Goal: Share content

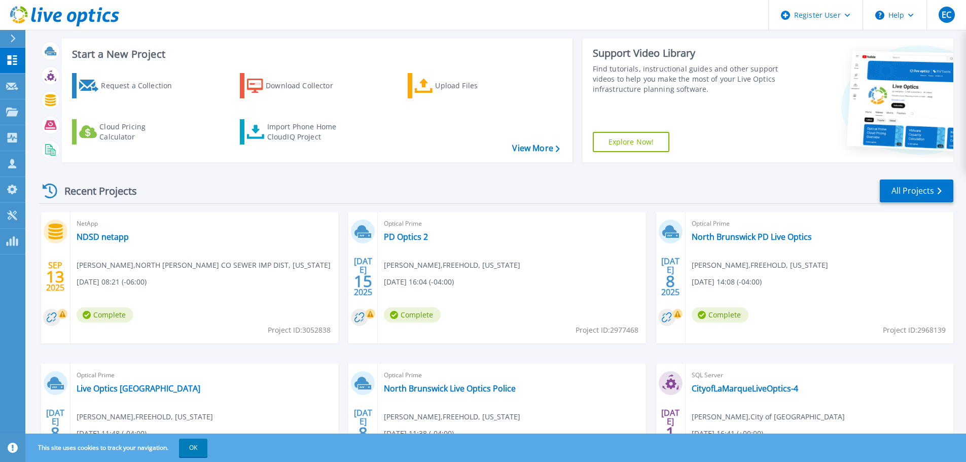
scroll to position [101, 0]
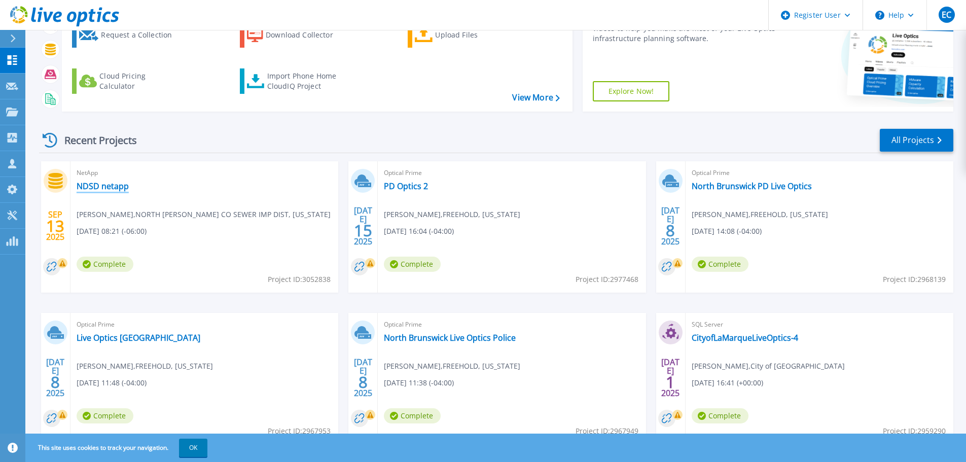
click at [104, 184] on link "NDSD netapp" at bounding box center [103, 186] width 52 height 10
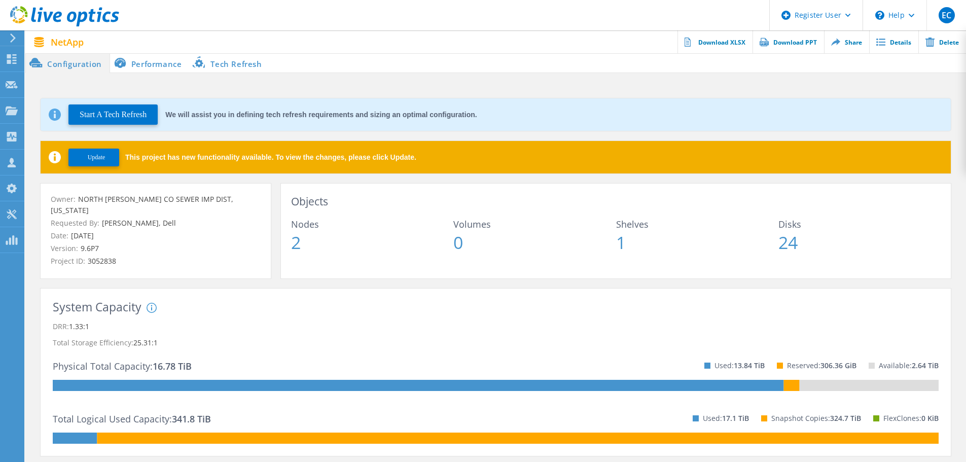
click at [844, 42] on link "Share" at bounding box center [846, 41] width 45 height 23
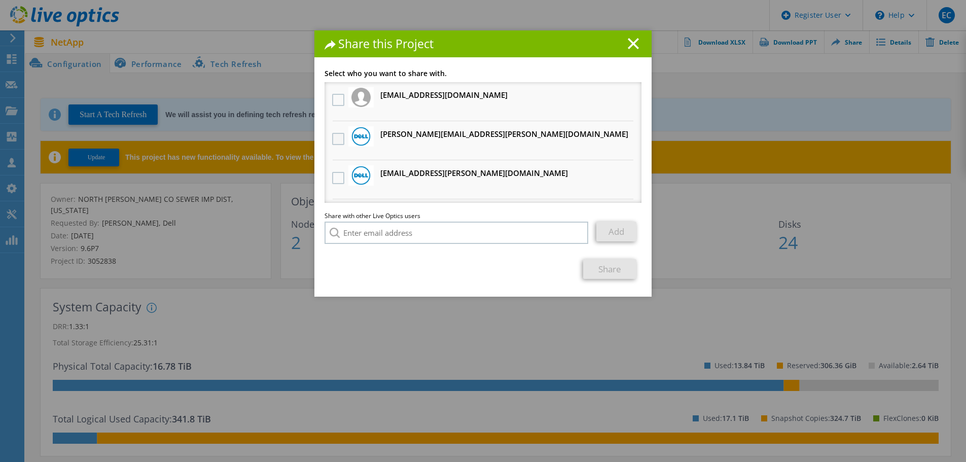
click at [337, 137] on label at bounding box center [339, 139] width 15 height 12
click at [0, 0] on input "checkbox" at bounding box center [0, 0] width 0 height 0
click at [601, 271] on link "Share" at bounding box center [609, 269] width 53 height 20
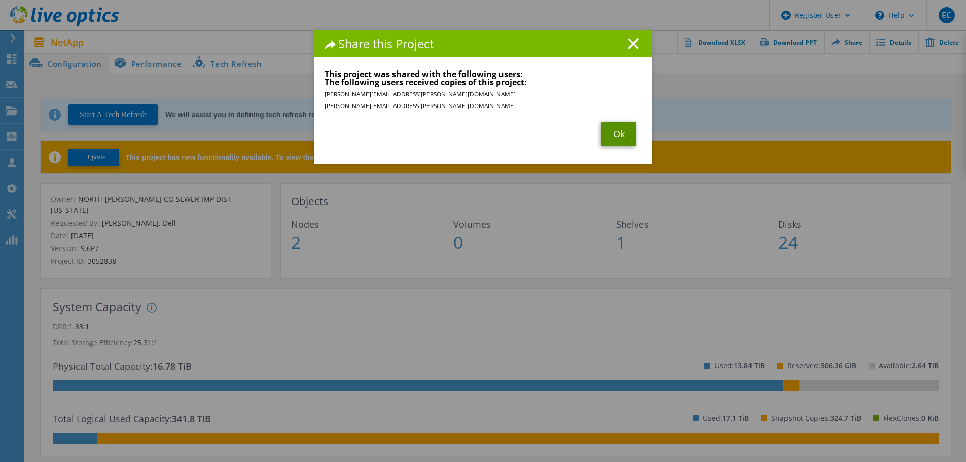
click at [623, 137] on link "Ok" at bounding box center [619, 134] width 35 height 24
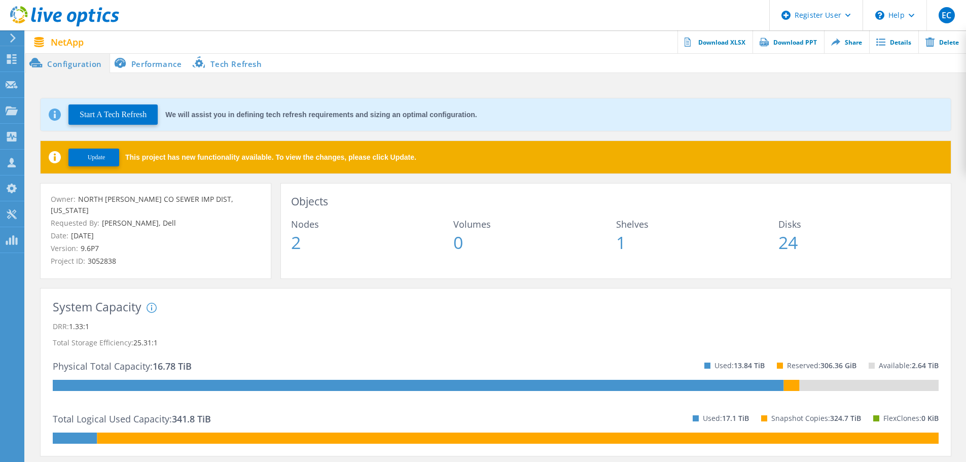
click at [162, 65] on li "Performance" at bounding box center [150, 63] width 80 height 20
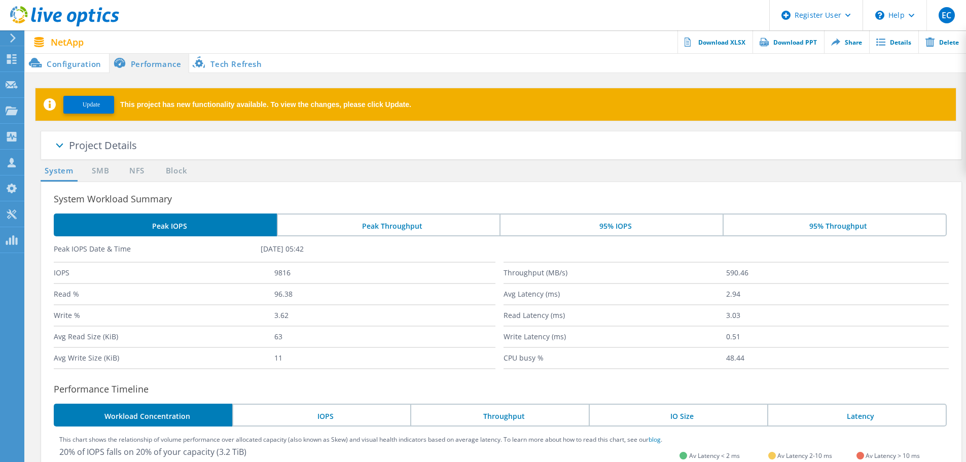
click at [76, 66] on li "Configuration" at bounding box center [67, 63] width 84 height 20
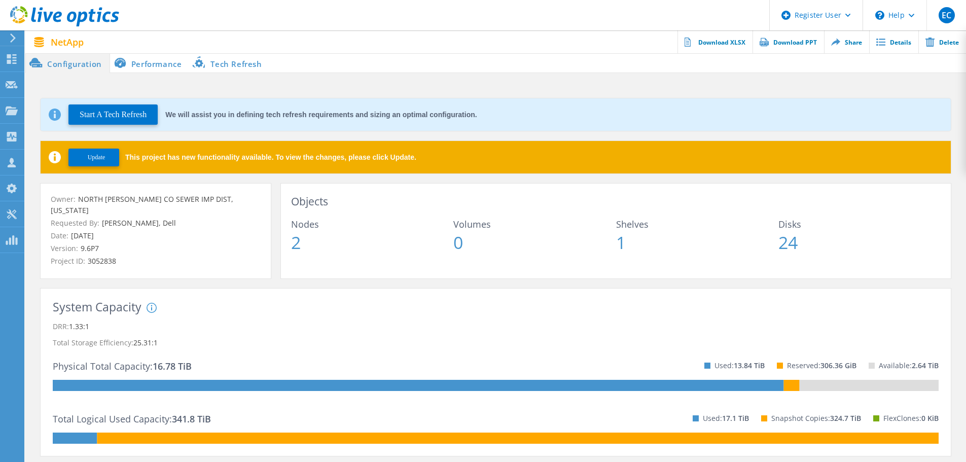
click at [72, 41] on span "NetApp" at bounding box center [67, 42] width 33 height 9
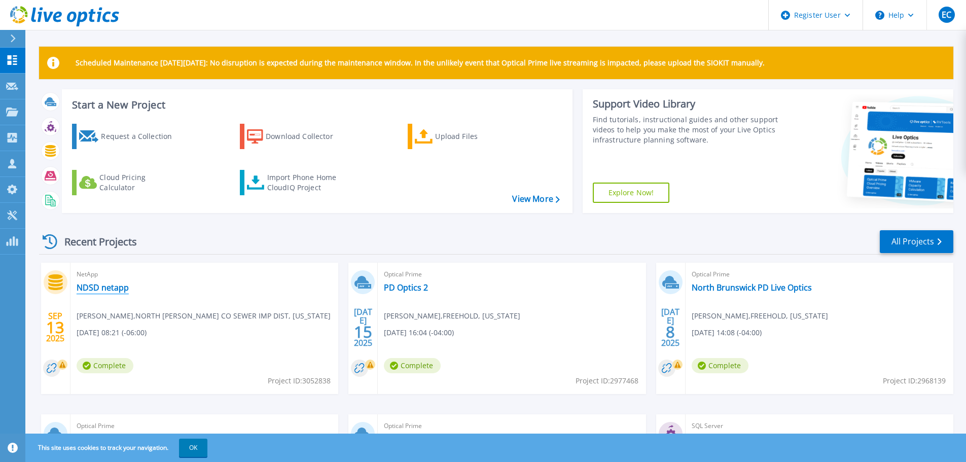
click at [110, 291] on link "NDSD netapp" at bounding box center [103, 288] width 52 height 10
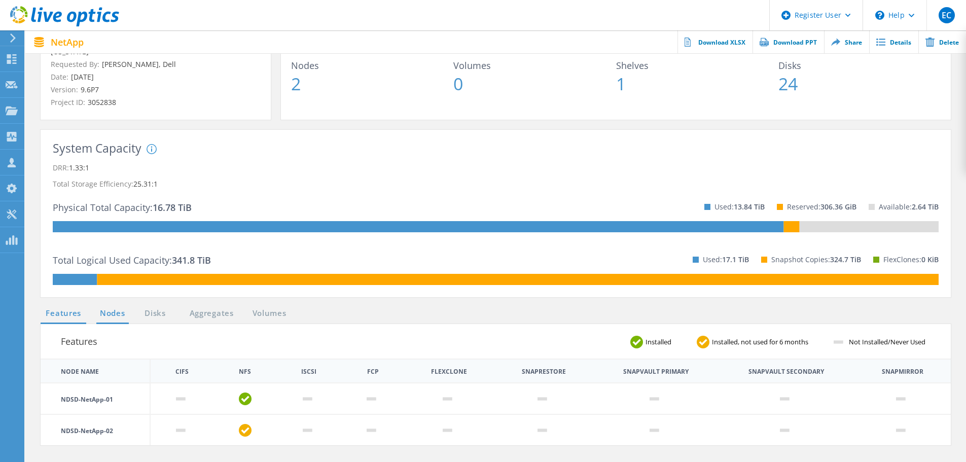
scroll to position [152, 0]
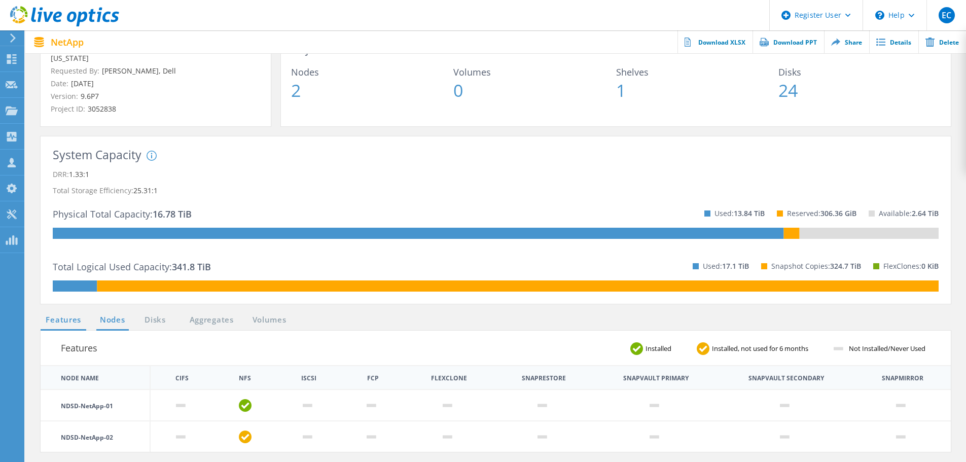
click at [117, 314] on link "Nodes" at bounding box center [112, 320] width 32 height 13
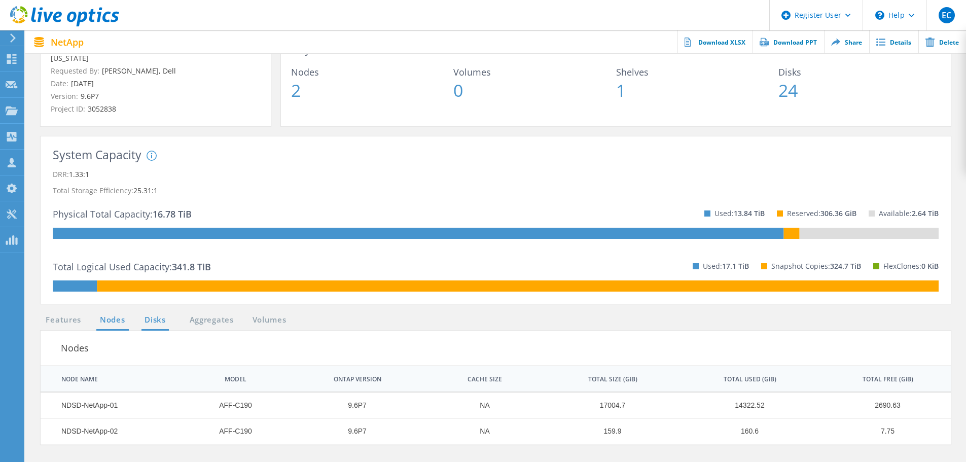
click at [164, 314] on link "Disks" at bounding box center [155, 320] width 27 height 13
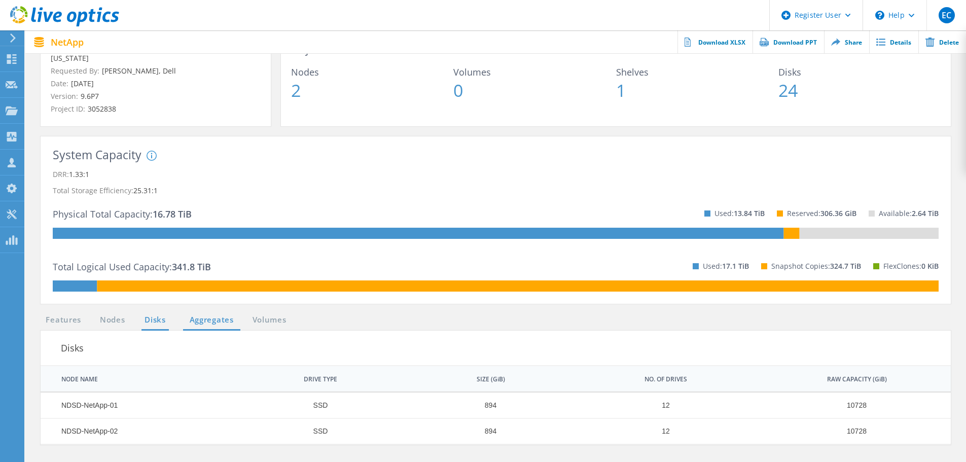
click at [214, 314] on link "Aggregates" at bounding box center [211, 320] width 57 height 13
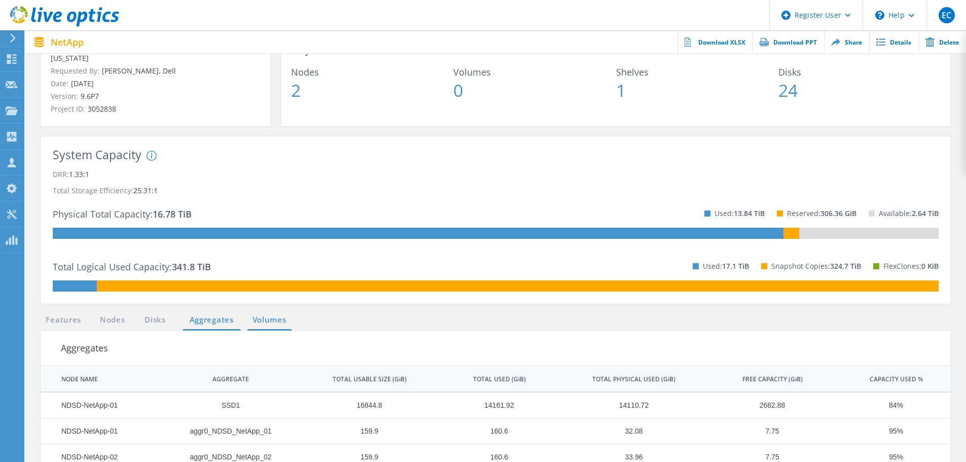
click at [264, 314] on link "Volumes" at bounding box center [270, 320] width 44 height 13
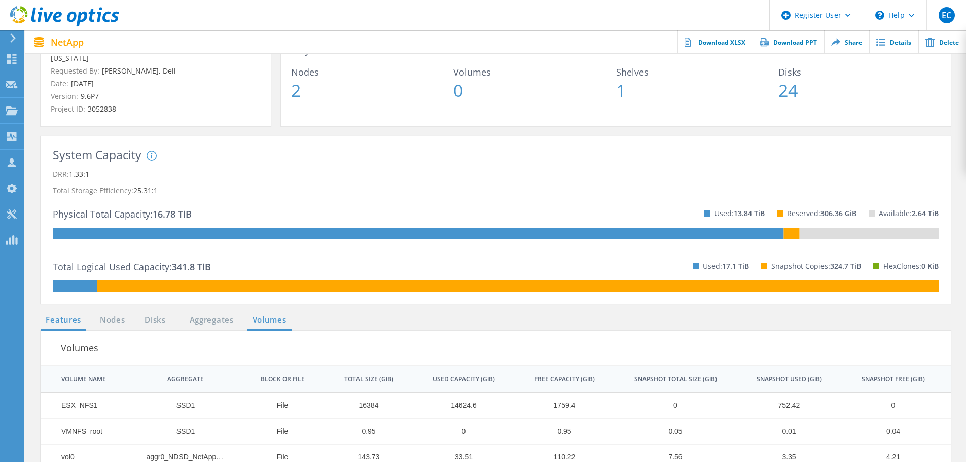
click at [84, 314] on link "Features" at bounding box center [64, 320] width 46 height 13
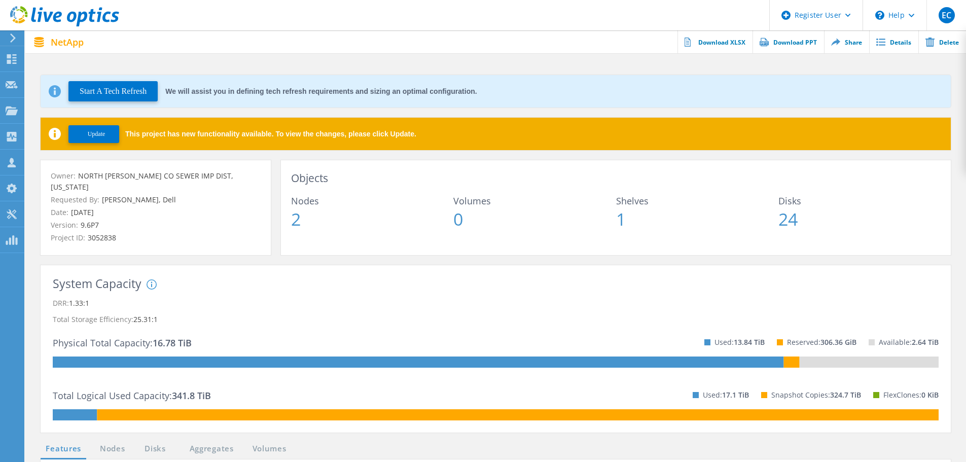
scroll to position [0, 0]
